Goal: Find specific page/section: Find specific page/section

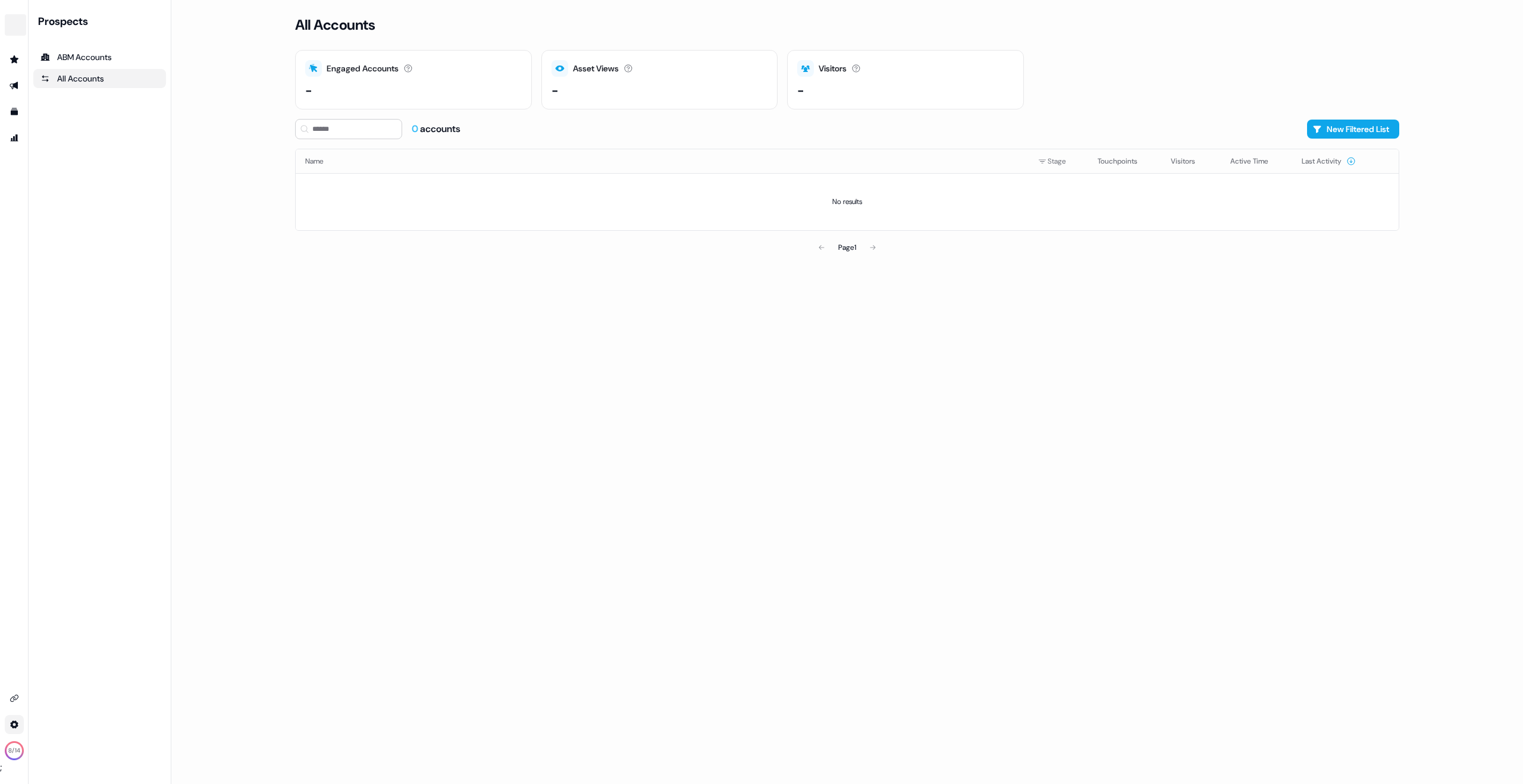
click at [14, 719] on html "For the best experience switch devices to a bigger screen. Go to [DOMAIN_NAME] …" at bounding box center [761, 392] width 1523 height 784
click at [66, 704] on div "Profile" at bounding box center [82, 703] width 95 height 19
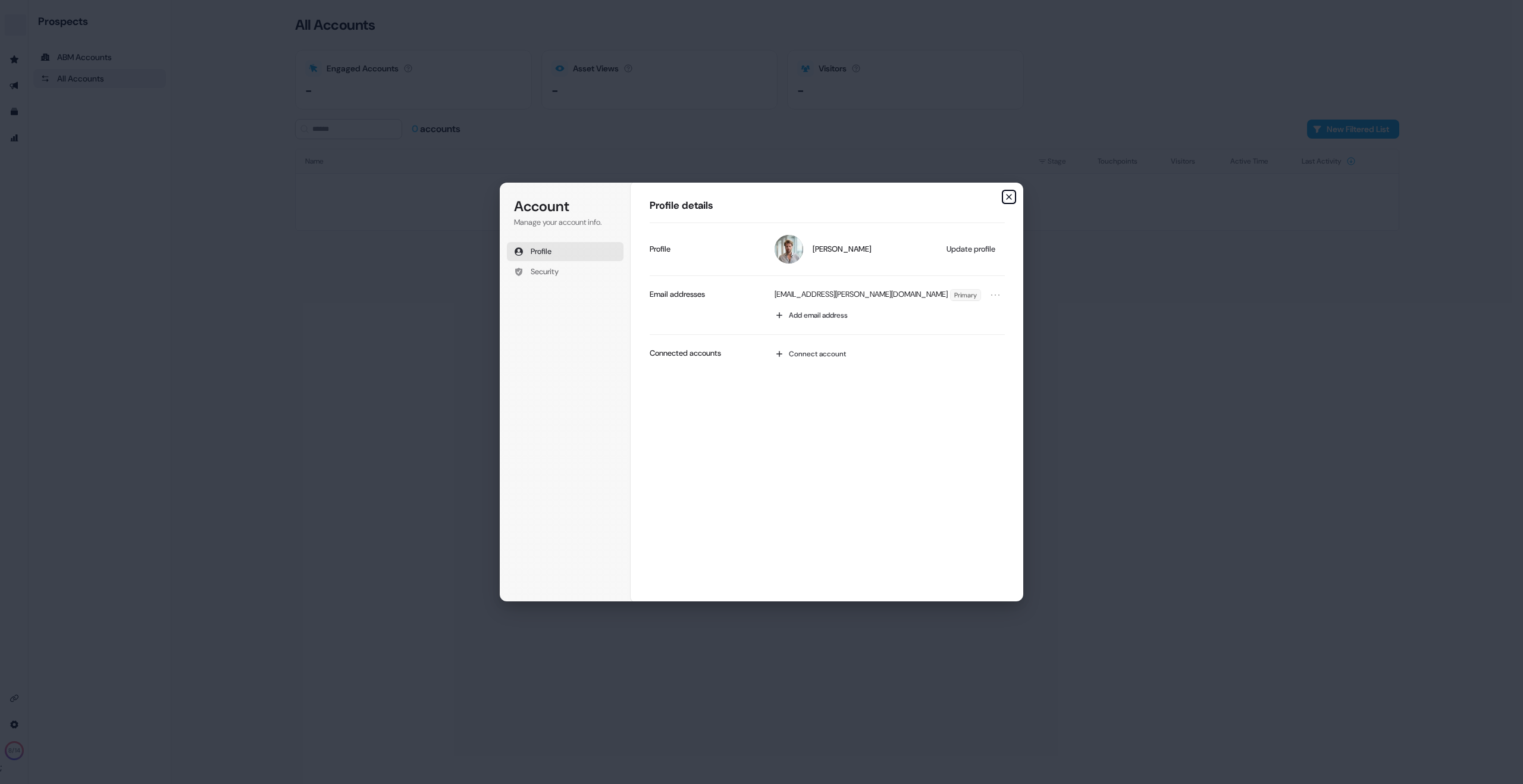
click at [1009, 197] on icon "button" at bounding box center [1009, 197] width 5 height 5
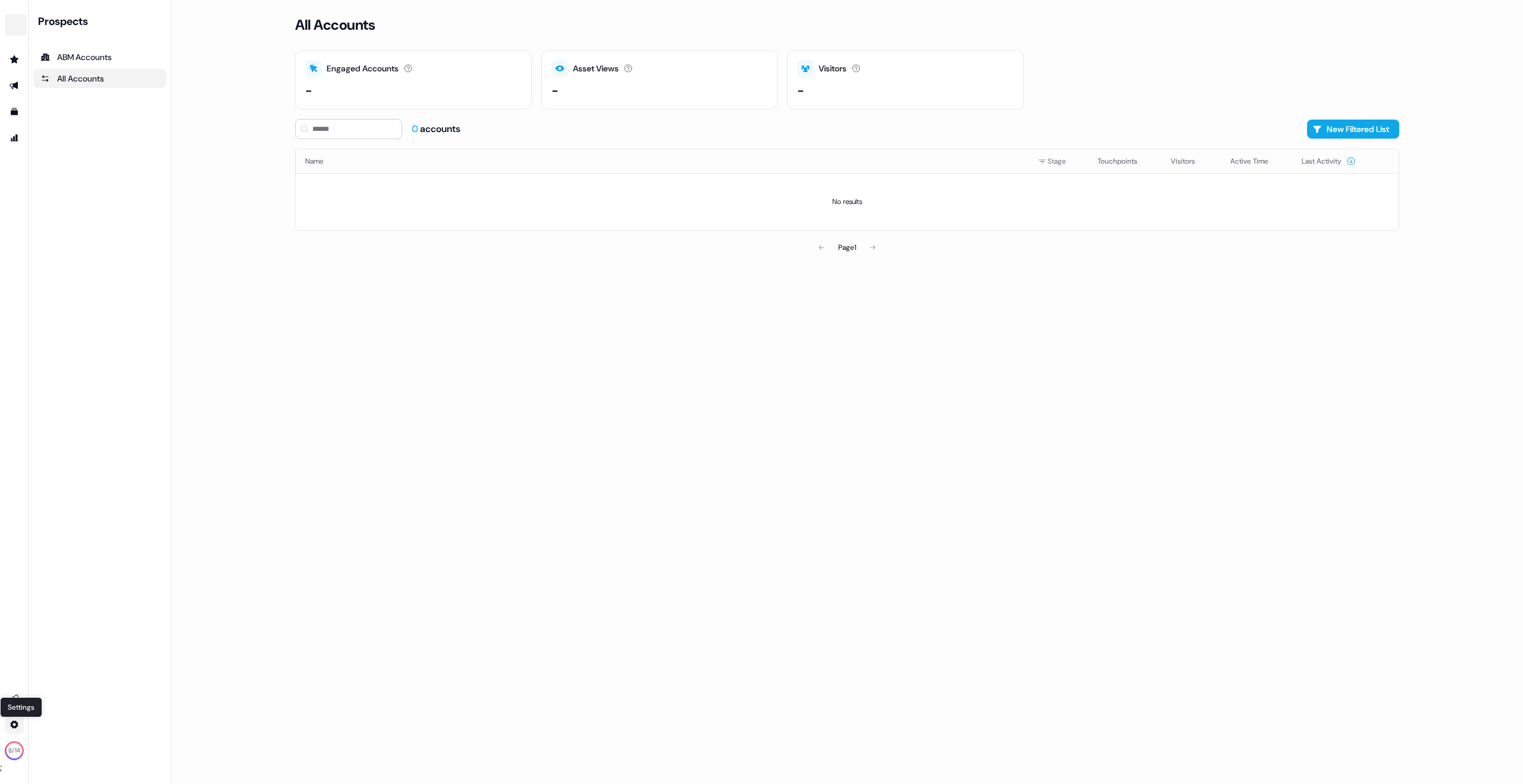
click at [17, 722] on html "For the best experience switch devices to a bigger screen. Go to [DOMAIN_NAME] …" at bounding box center [761, 392] width 1523 height 784
click at [75, 683] on div "Team" at bounding box center [82, 684] width 95 height 19
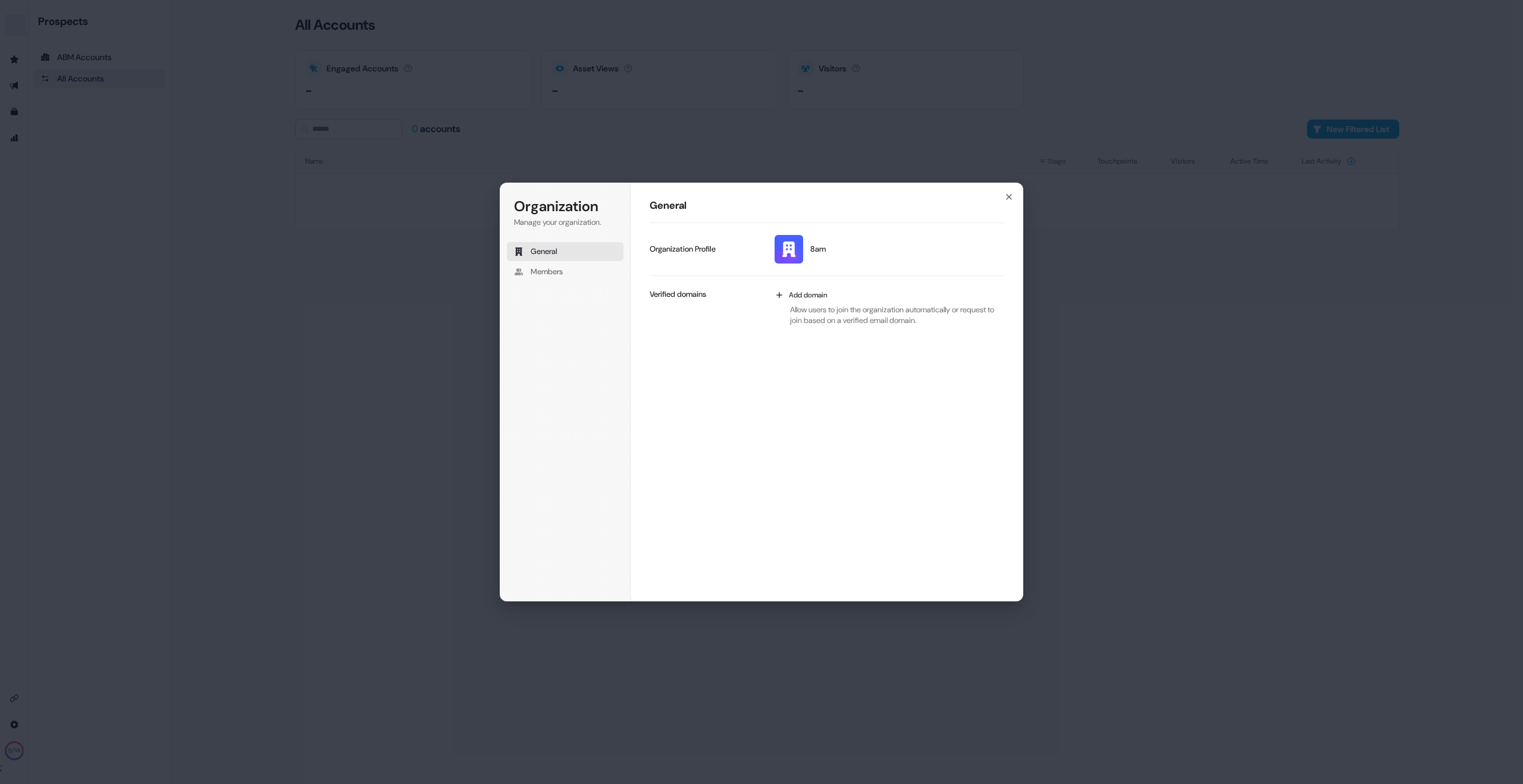
click at [798, 248] on img at bounding box center [788, 249] width 28 height 28
click at [527, 269] on button "Members" at bounding box center [565, 271] width 117 height 19
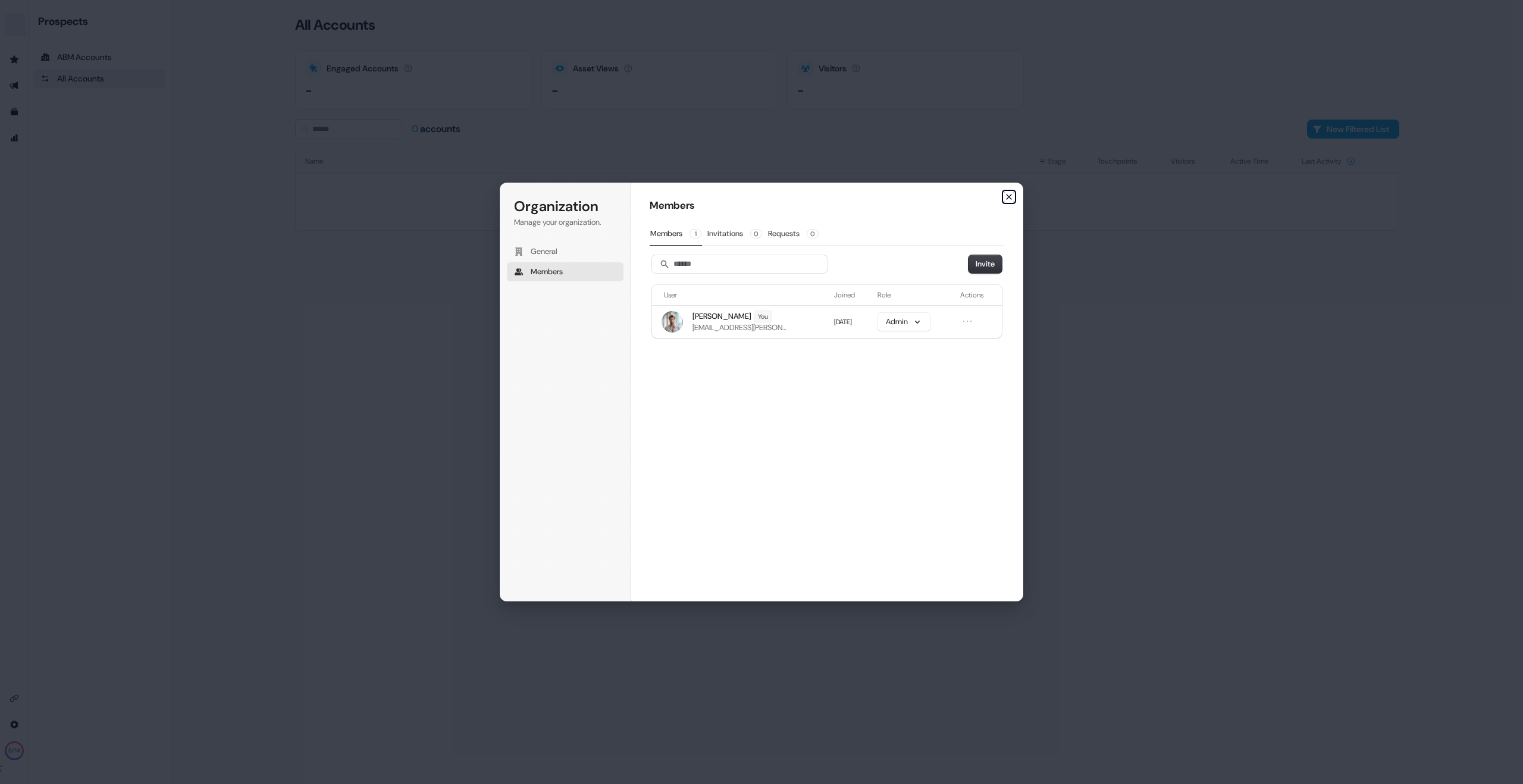
click at [1012, 199] on icon "button" at bounding box center [1008, 196] width 9 height 9
